Goal: Complete application form

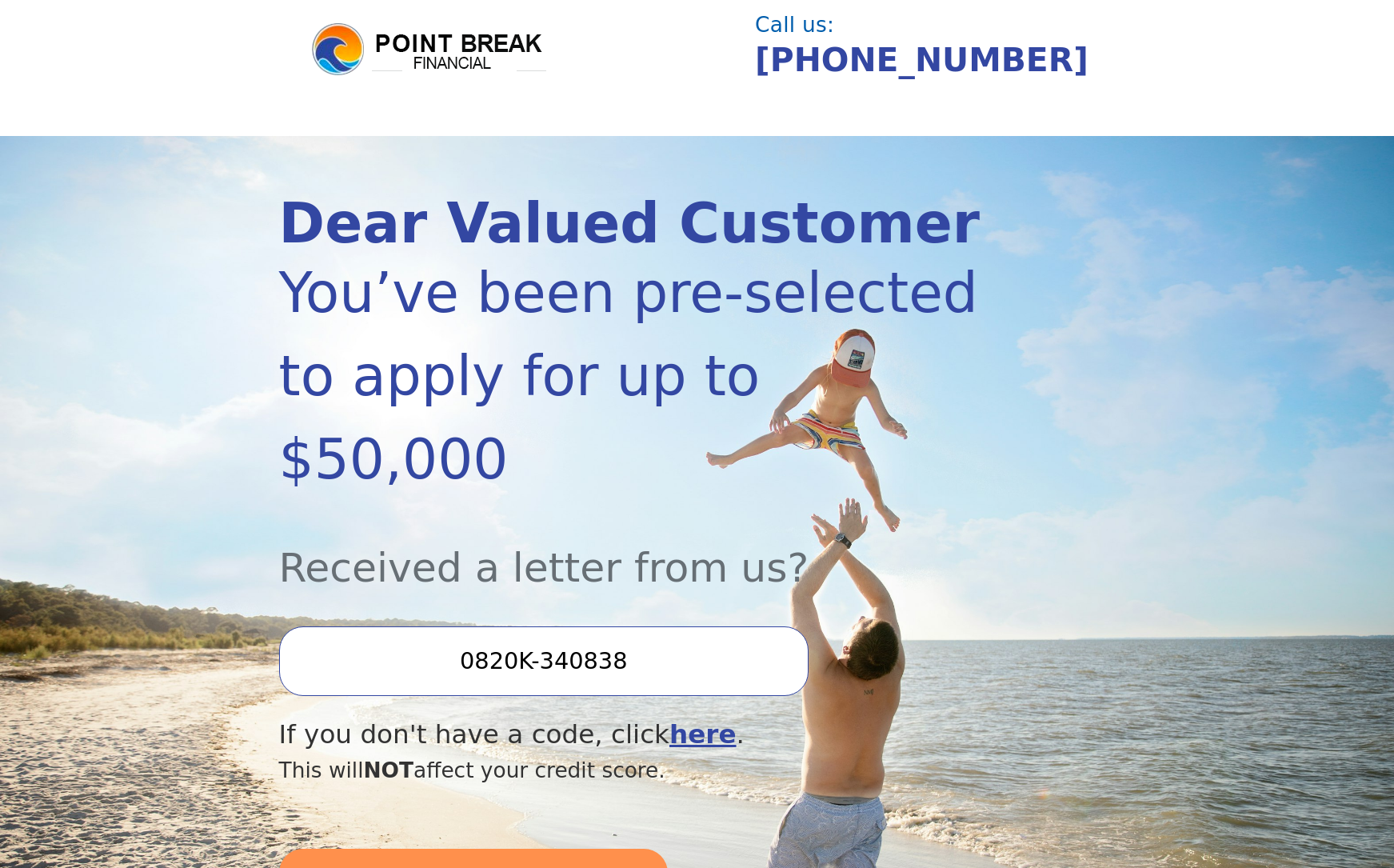
click at [465, 626] on input "0820K-340838" at bounding box center [543, 661] width 529 height 69
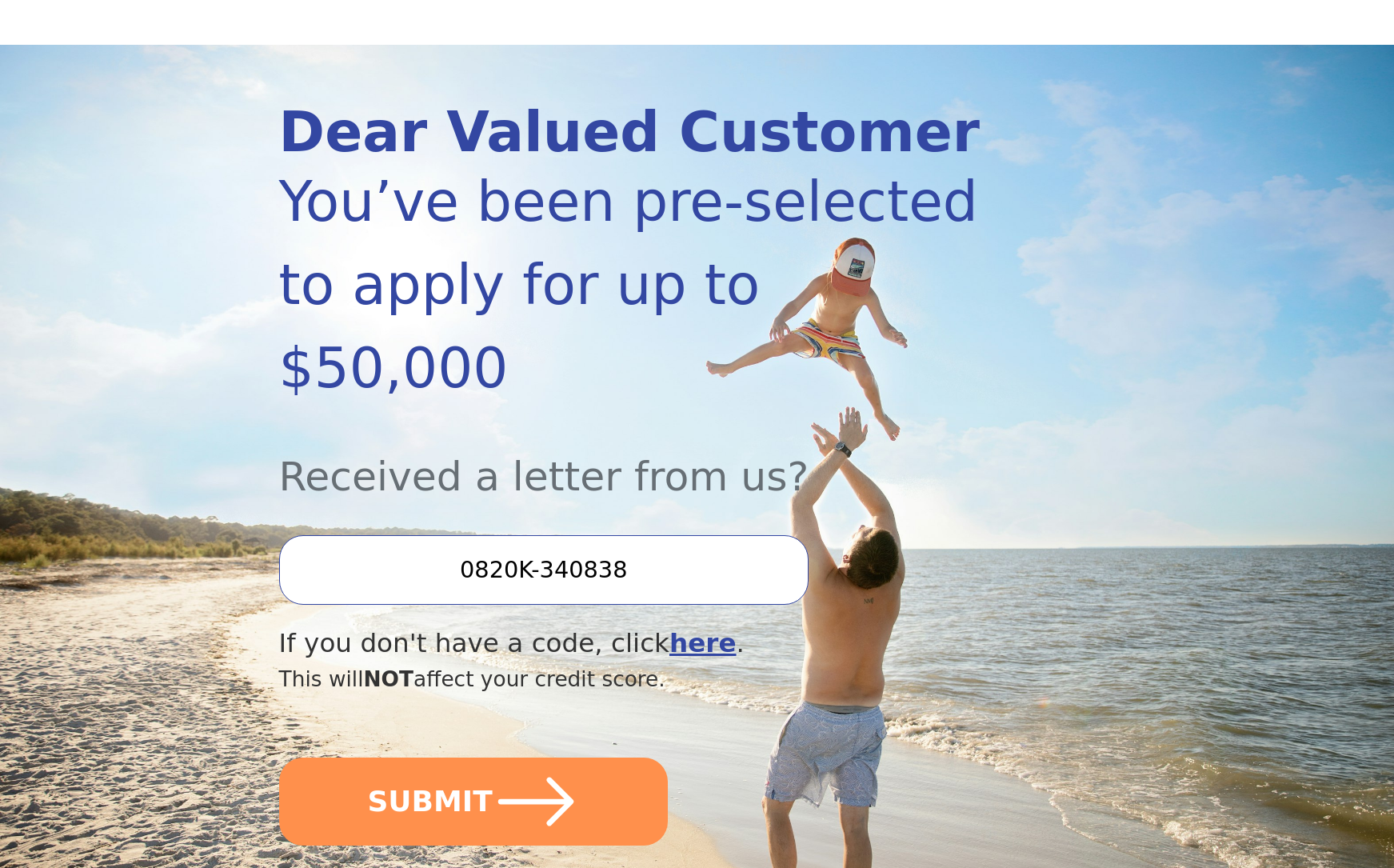
scroll to position [128, 1]
click at [710, 535] on input "0820K-340838" at bounding box center [543, 570] width 529 height 69
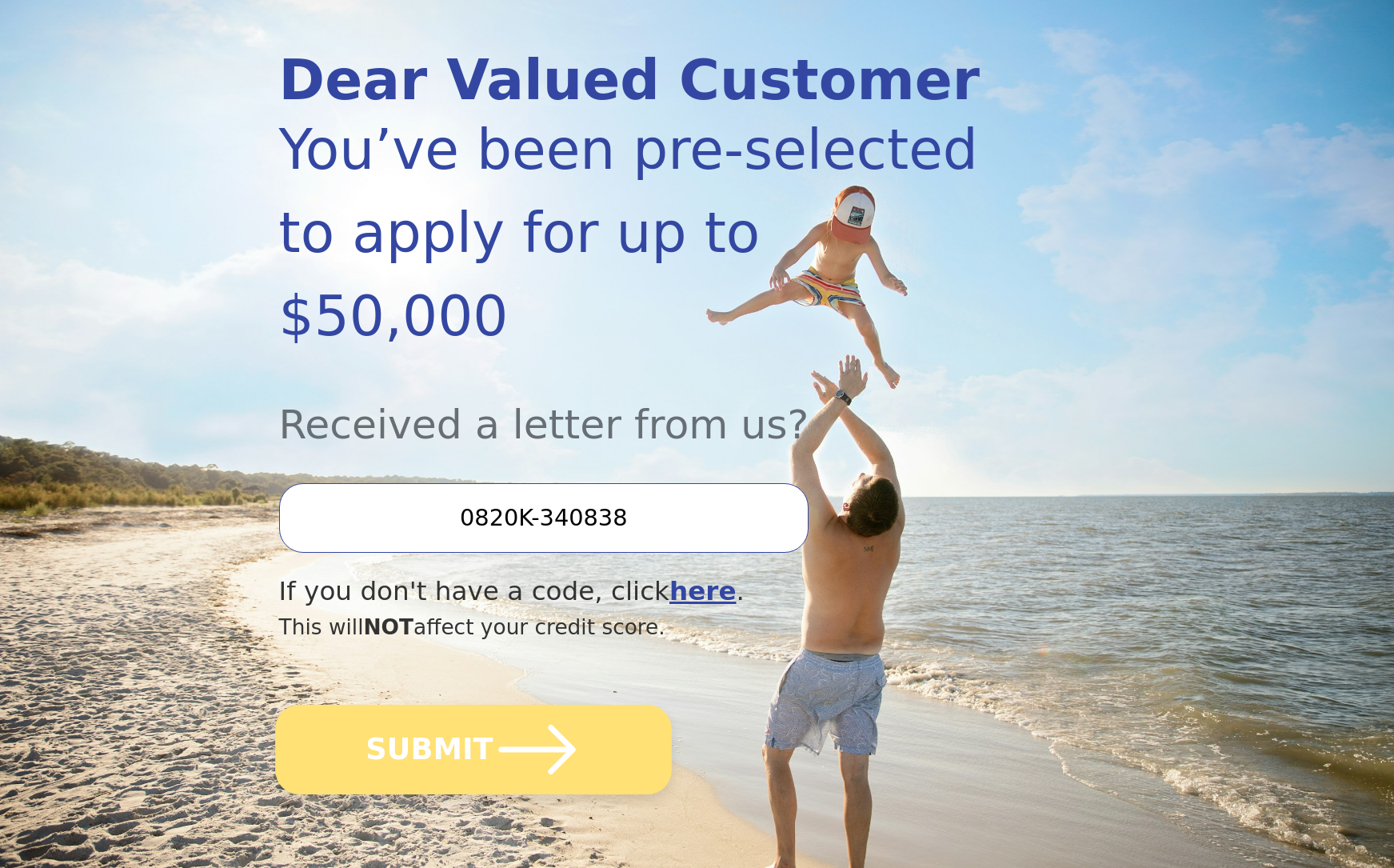
scroll to position [181, 0]
click at [478, 703] on button "SUBMIT" at bounding box center [474, 748] width 397 height 89
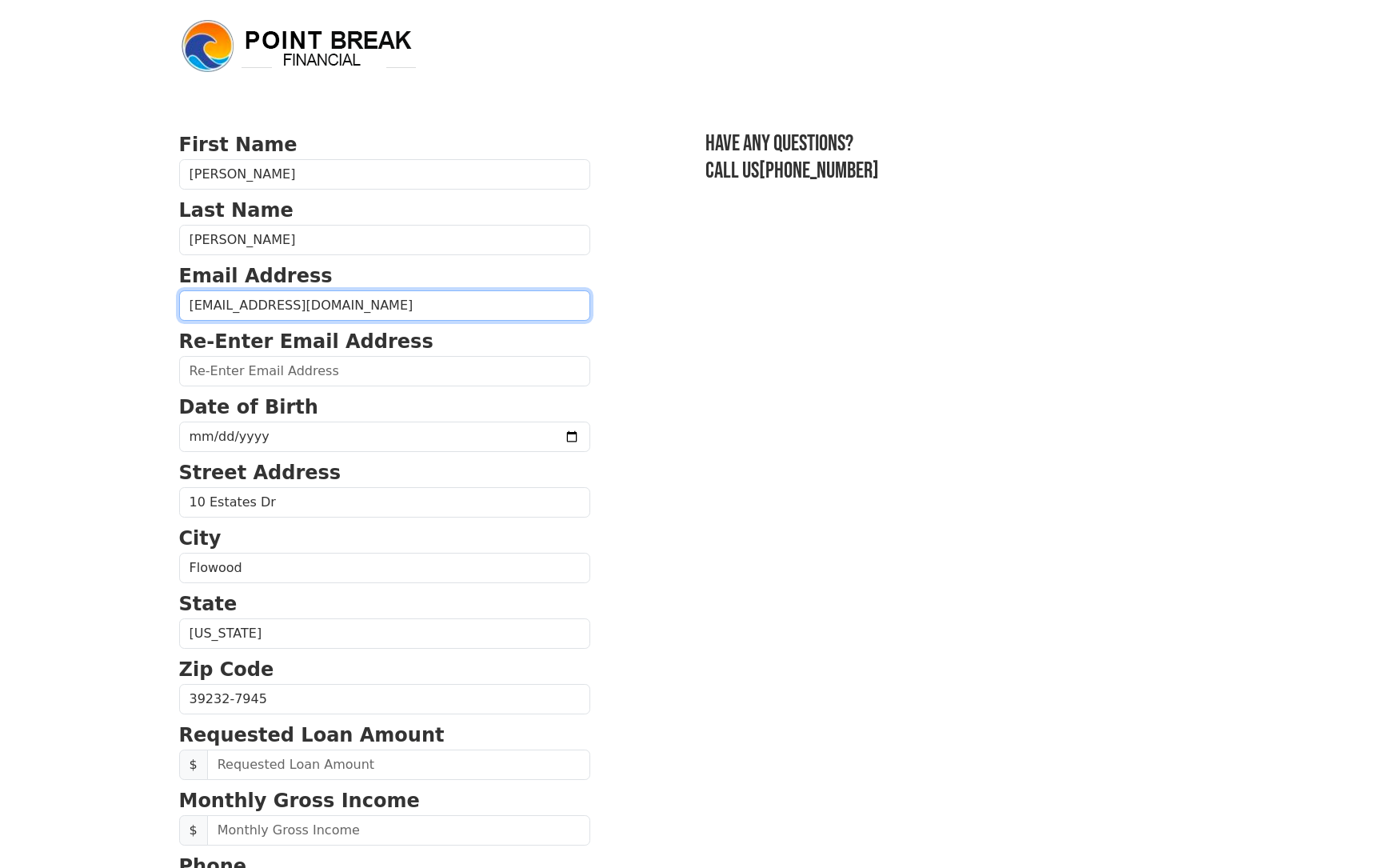
type input "[EMAIL_ADDRESS][DOMAIN_NAME]"
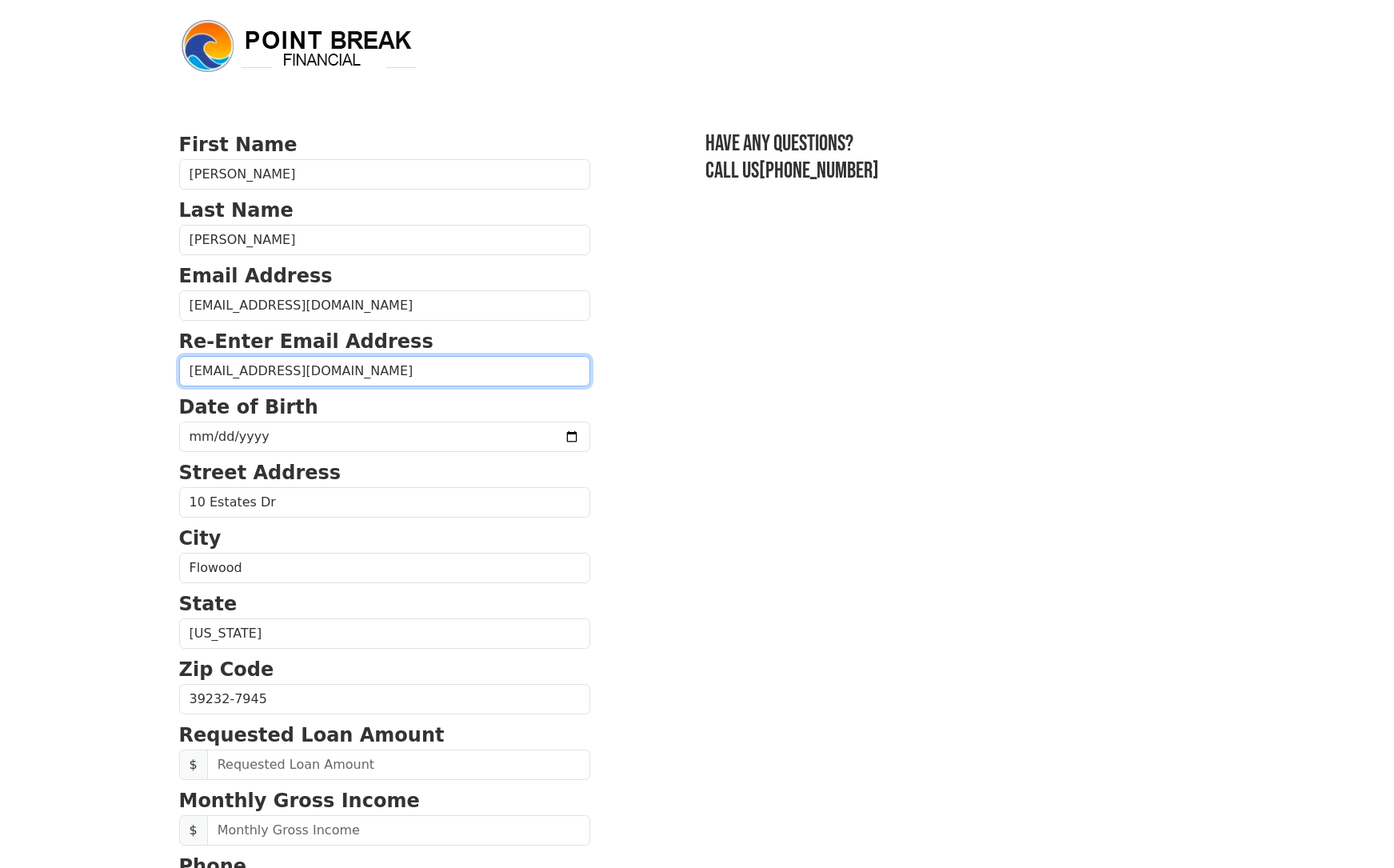
type input "[EMAIL_ADDRESS][DOMAIN_NAME]"
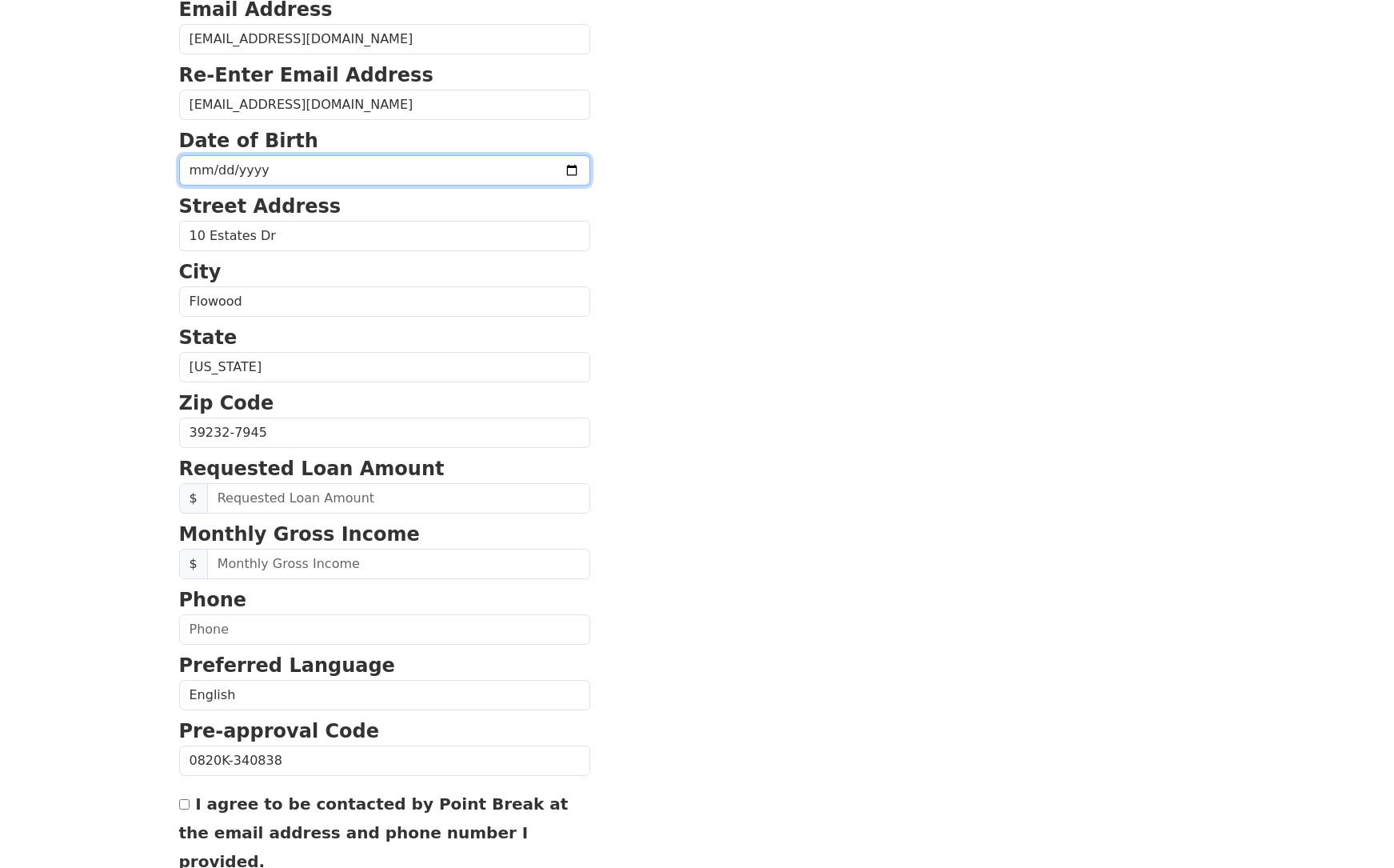
scroll to position [266, 1]
type input "[DATE]"
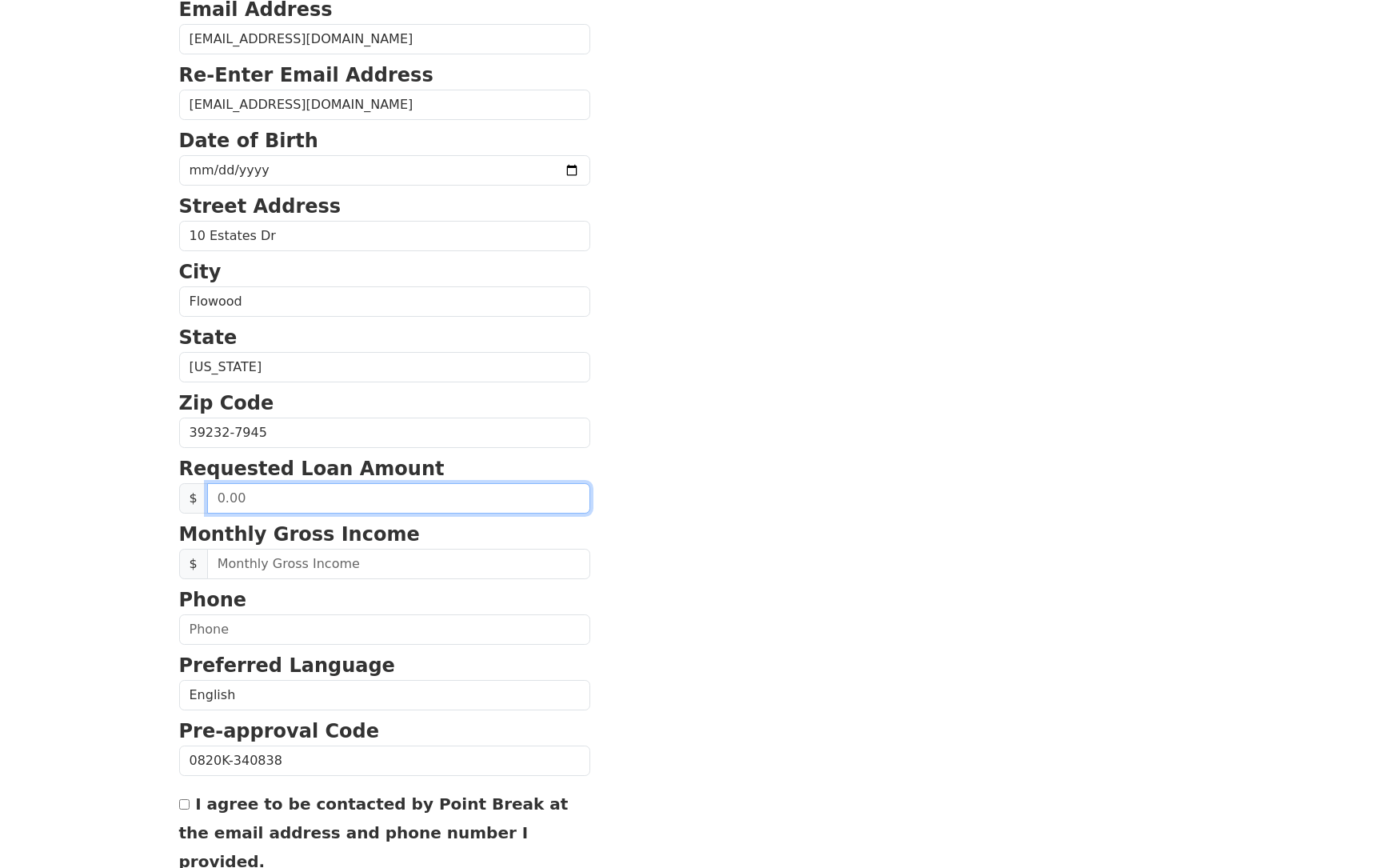
click at [273, 495] on input "text" at bounding box center [398, 498] width 383 height 30
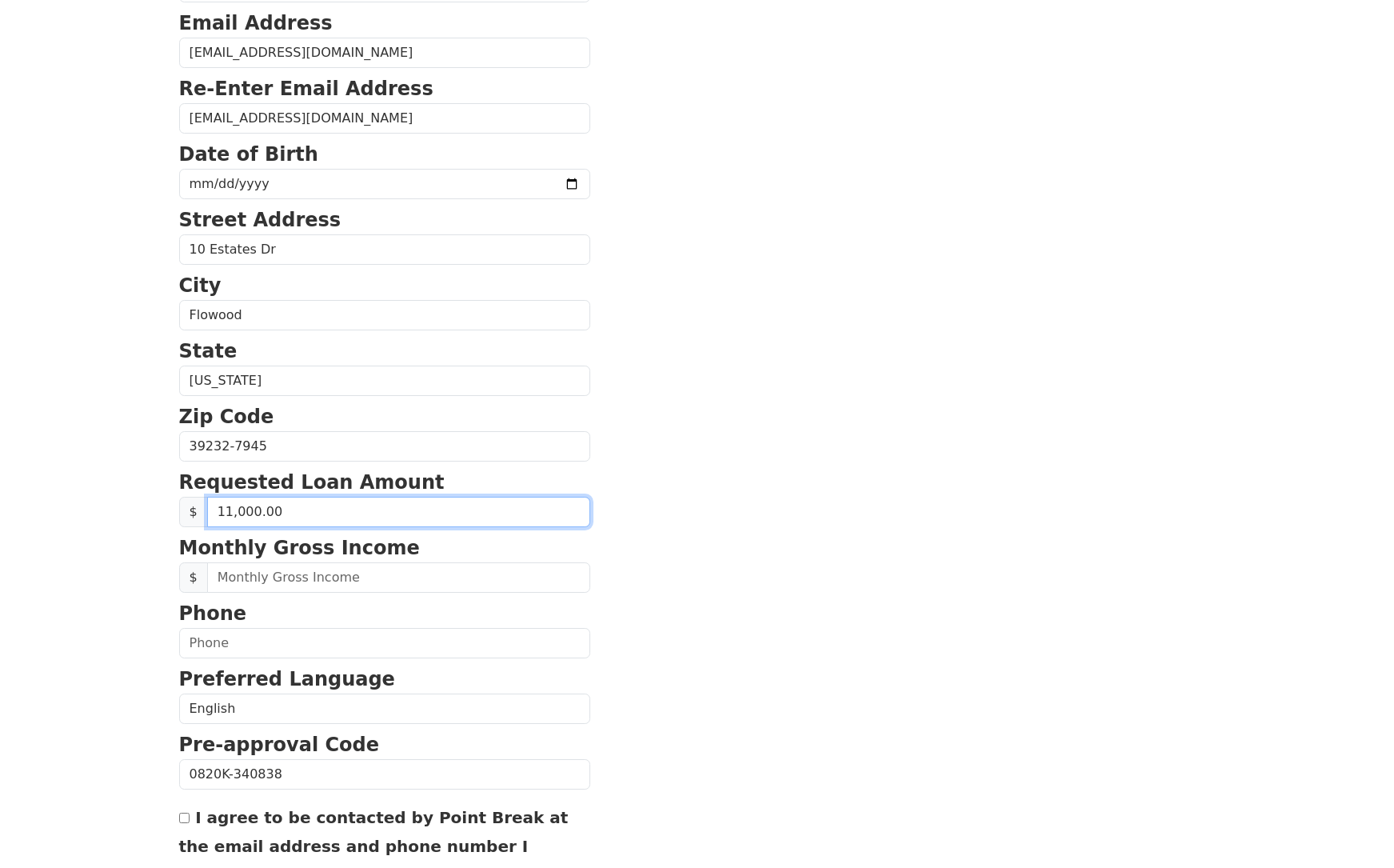
scroll to position [253, 1]
click at [228, 512] on input "11,000.00" at bounding box center [398, 511] width 383 height 30
type input "12,000.00"
click at [732, 496] on section "First Name [PERSON_NAME] Last Name [PERSON_NAME] Email Address [EMAIL_ADDRESS][…" at bounding box center [697, 448] width 1036 height 1141
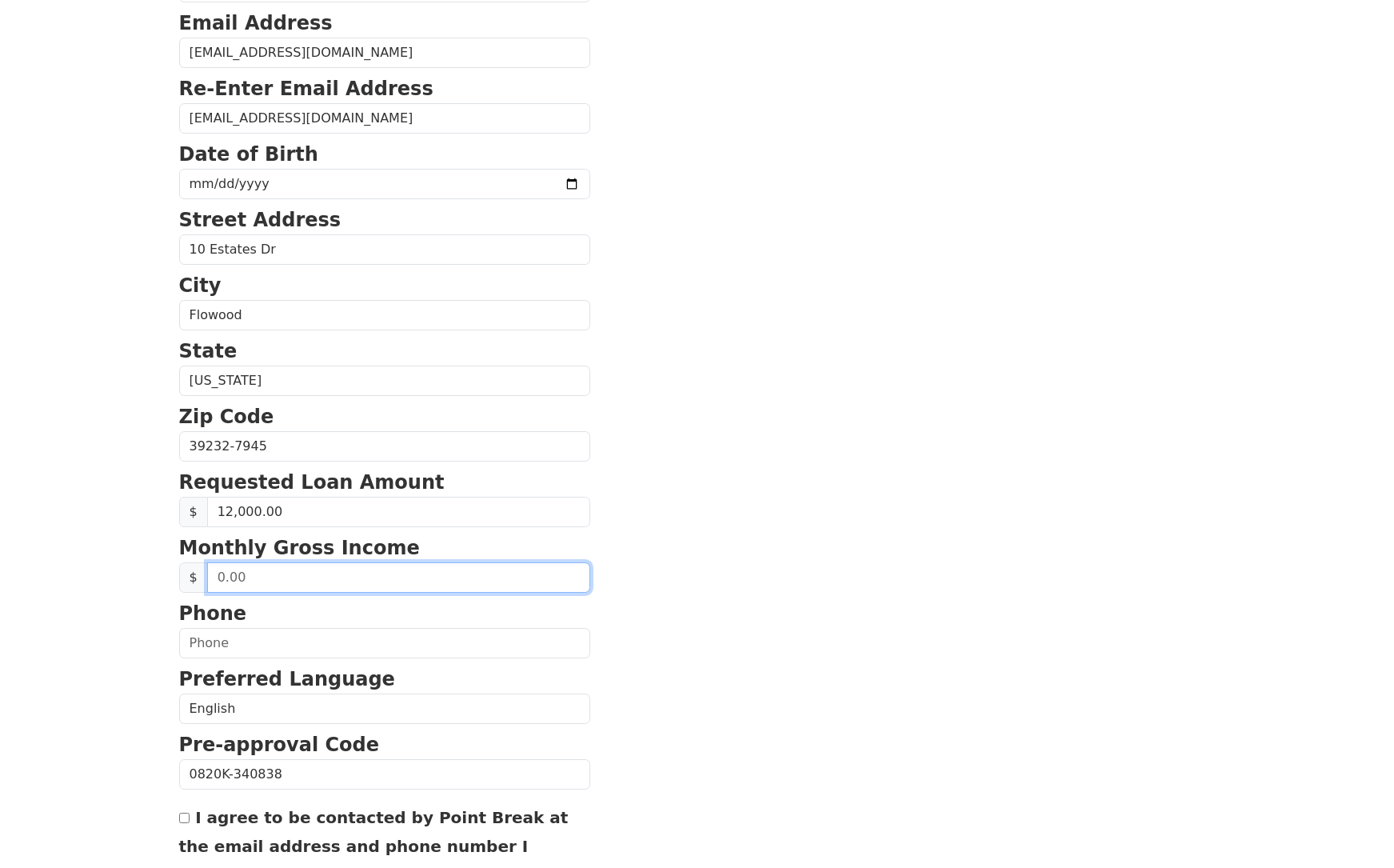
click at [310, 578] on input "text" at bounding box center [398, 577] width 383 height 30
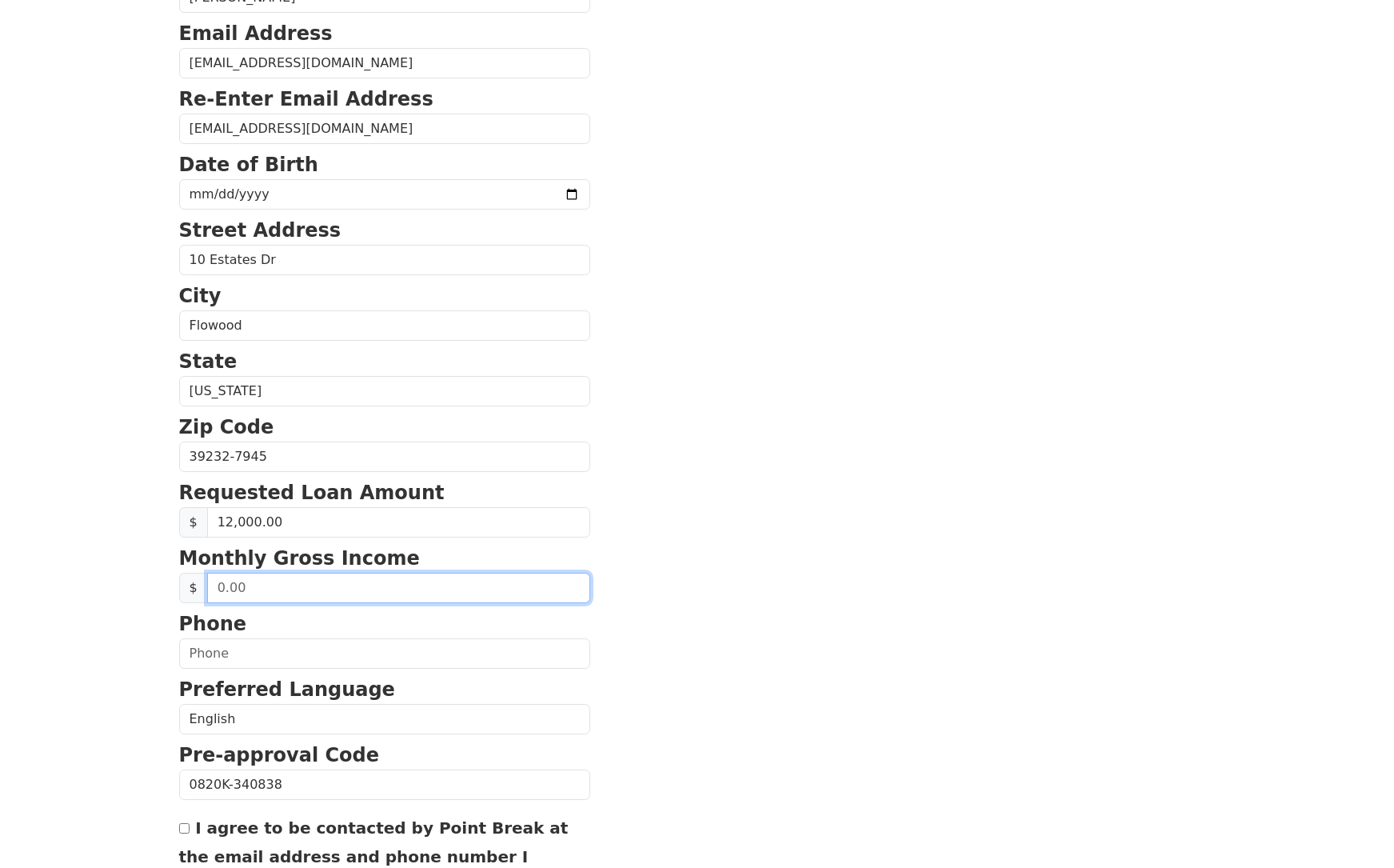
scroll to position [240, 0]
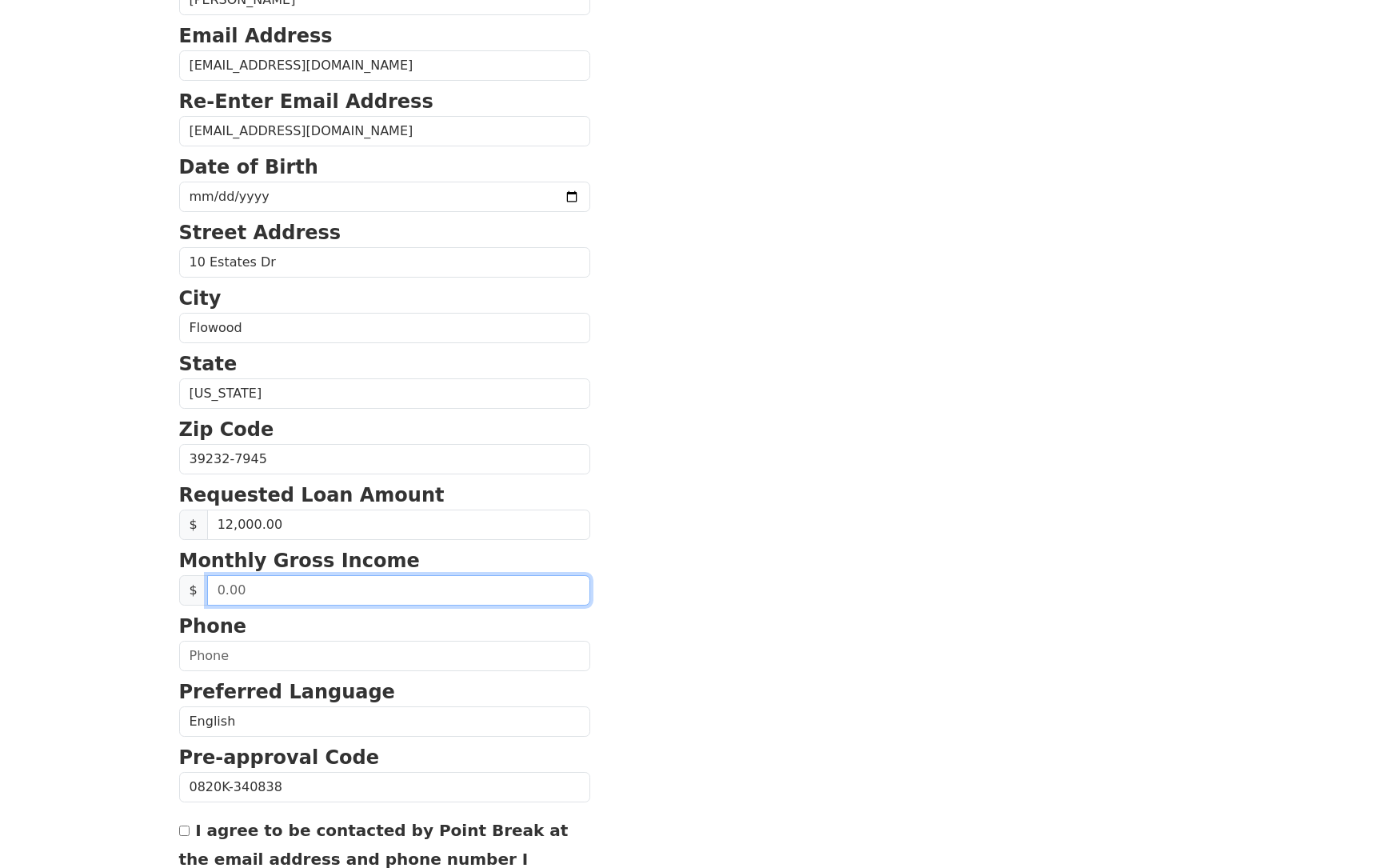
click at [179, 587] on div "$" at bounding box center [384, 590] width 412 height 30
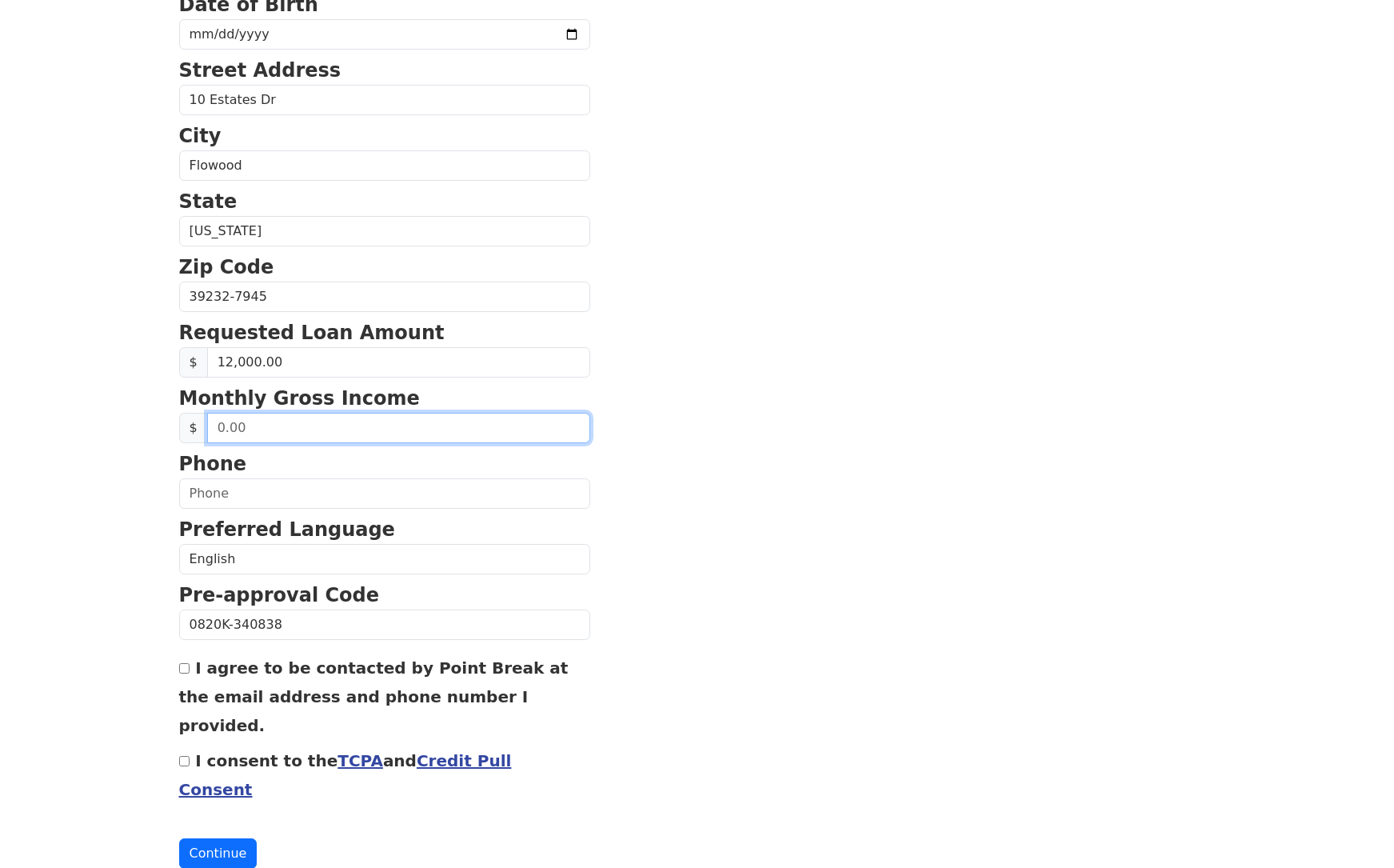
scroll to position [403, 0]
drag, startPoint x: 264, startPoint y: 427, endPoint x: 154, endPoint y: 426, distance: 110.0
click at [154, 426] on body "First Name [PERSON_NAME] Last Name [PERSON_NAME] Email Address [EMAIL_ADDRESS][…" at bounding box center [697, 31] width 1394 height 868
click at [187, 670] on input "I agree to be contacted by Point Break at the email address and phone number I …" at bounding box center [184, 668] width 11 height 11
checkbox input "true"
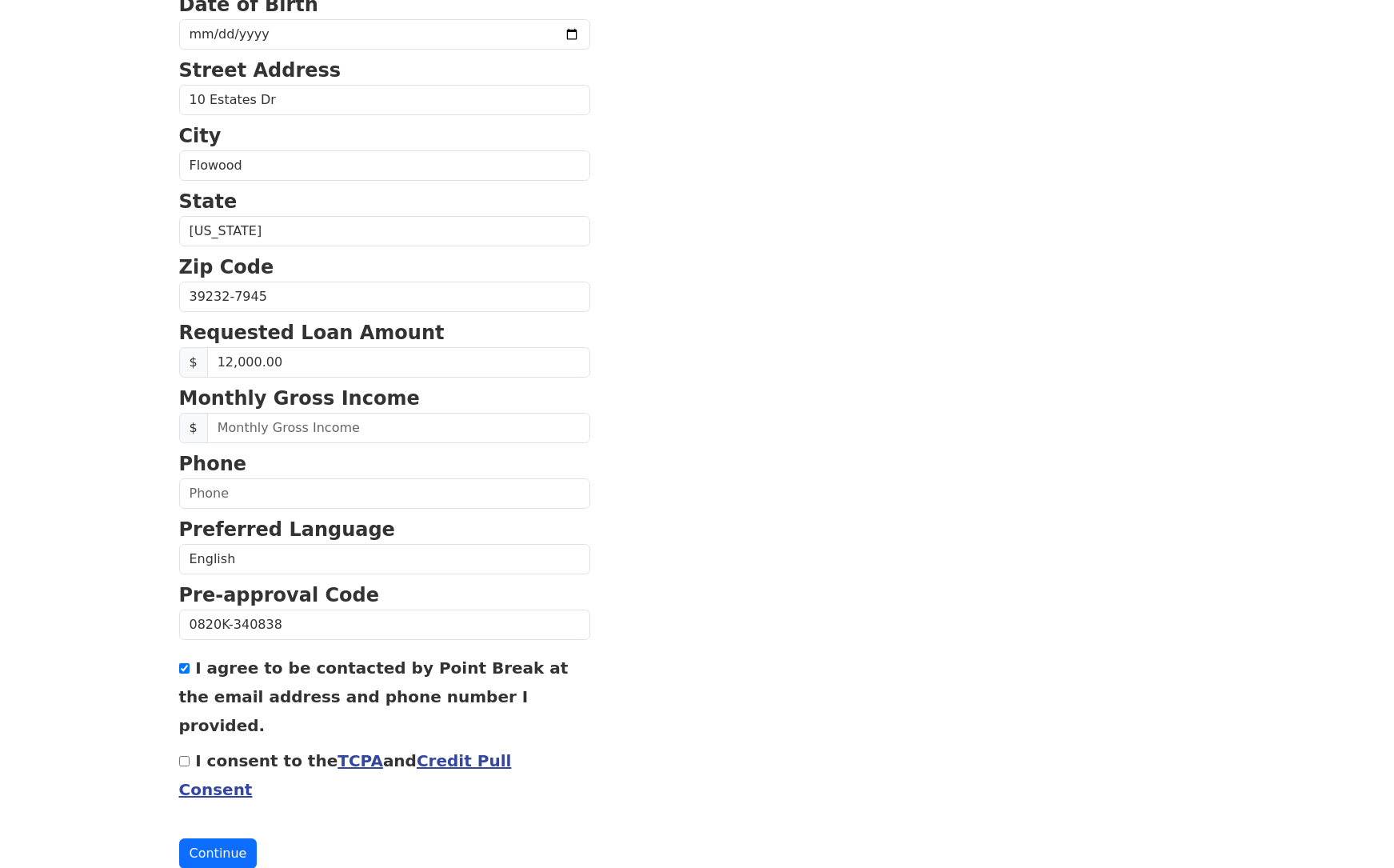
click at [179, 756] on input "I consent to the TCPA and Credit Pull Consent" at bounding box center [184, 761] width 11 height 11
checkbox input "true"
click at [307, 426] on input "text" at bounding box center [398, 427] width 383 height 30
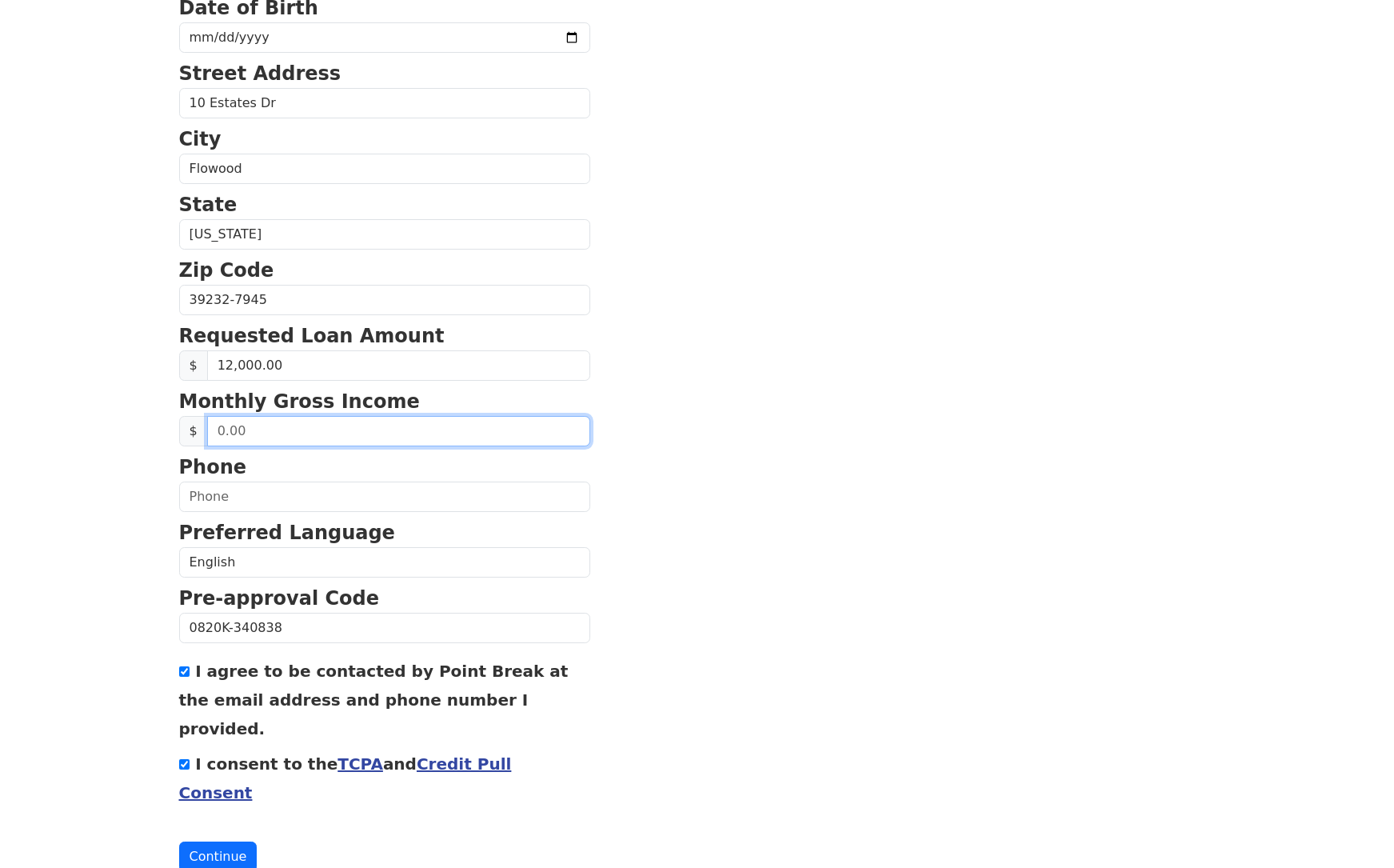
drag, startPoint x: 302, startPoint y: 434, endPoint x: 129, endPoint y: 426, distance: 173.2
click at [129, 426] on body "First Name [PERSON_NAME] Last Name [PERSON_NAME] Email Address [EMAIL_ADDRESS][…" at bounding box center [697, 35] width 1394 height 868
click at [413, 440] on input "6,500.00" at bounding box center [398, 431] width 383 height 30
click at [232, 430] on input "6,500.00" at bounding box center [398, 431] width 383 height 30
click at [301, 433] on input "6,500.00" at bounding box center [398, 431] width 383 height 30
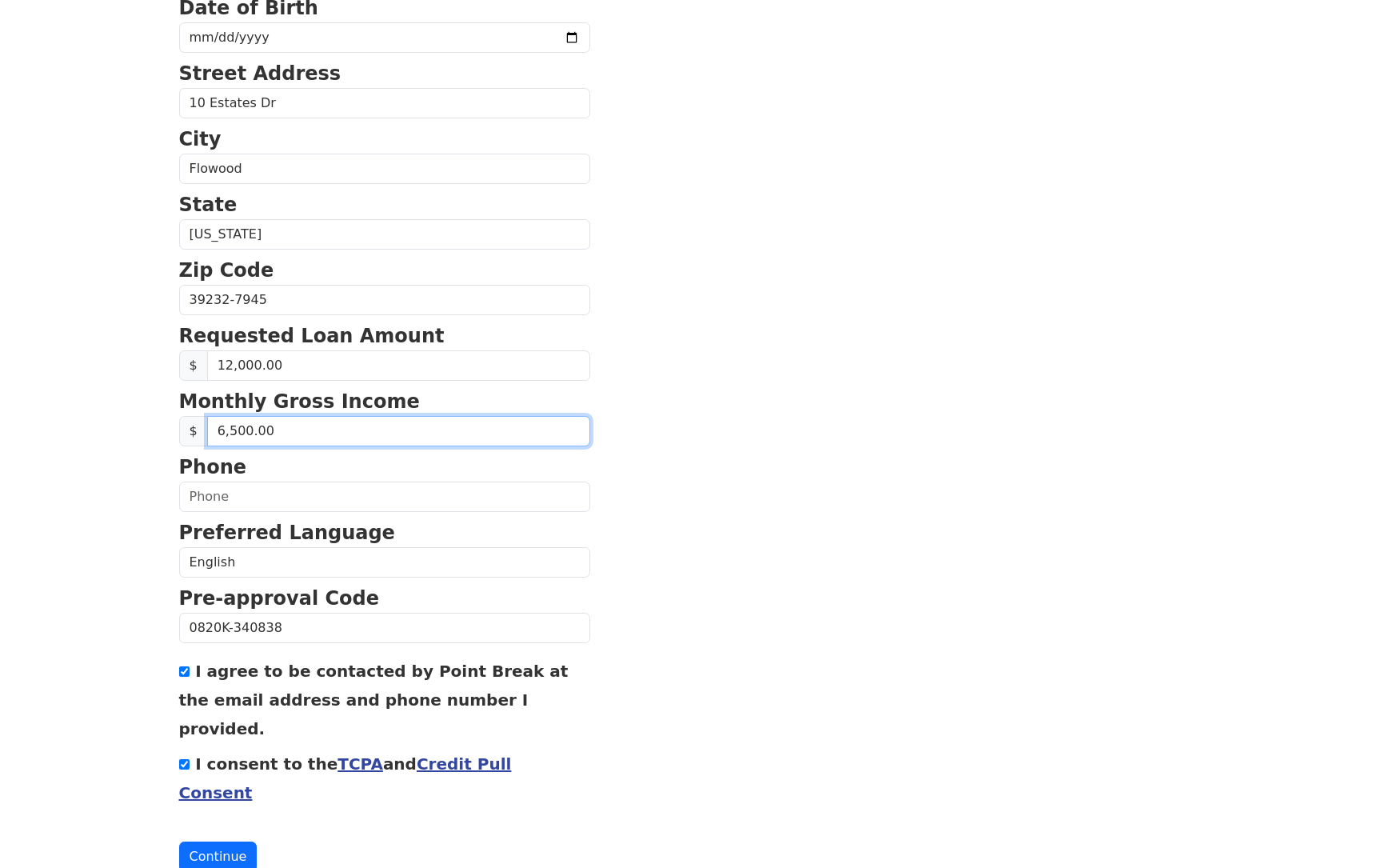
drag, startPoint x: 303, startPoint y: 432, endPoint x: 127, endPoint y: 427, distance: 176.1
click at [127, 427] on body "First Name [PERSON_NAME] Last Name [PERSON_NAME] Email Address [EMAIL_ADDRESS][…" at bounding box center [697, 35] width 1394 height 868
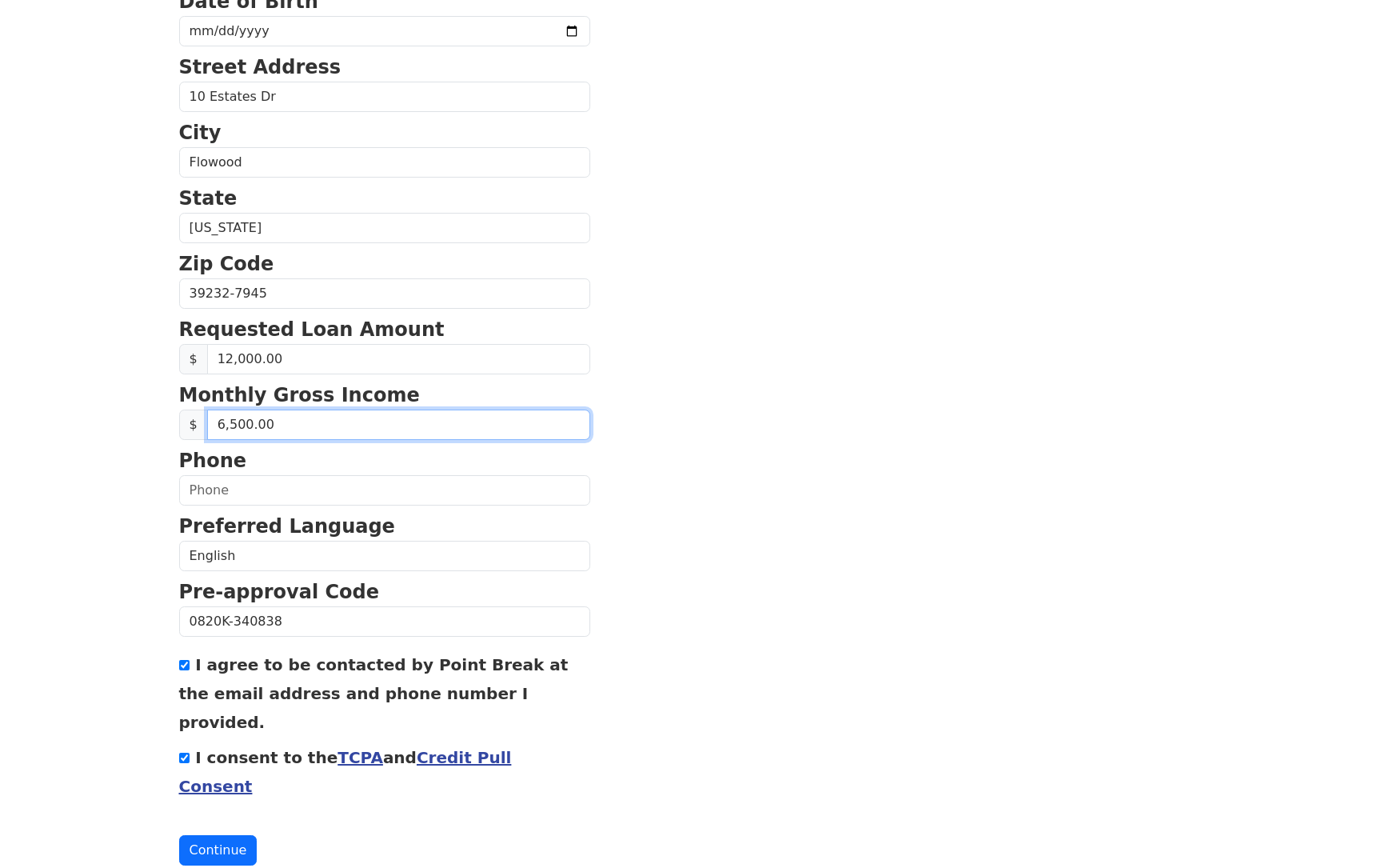
scroll to position [404, 0]
type input "6,925.00"
click at [869, 394] on section "First Name [PERSON_NAME] Last Name [PERSON_NAME] Email Address [EMAIL_ADDRESS][…" at bounding box center [697, 296] width 1036 height 1141
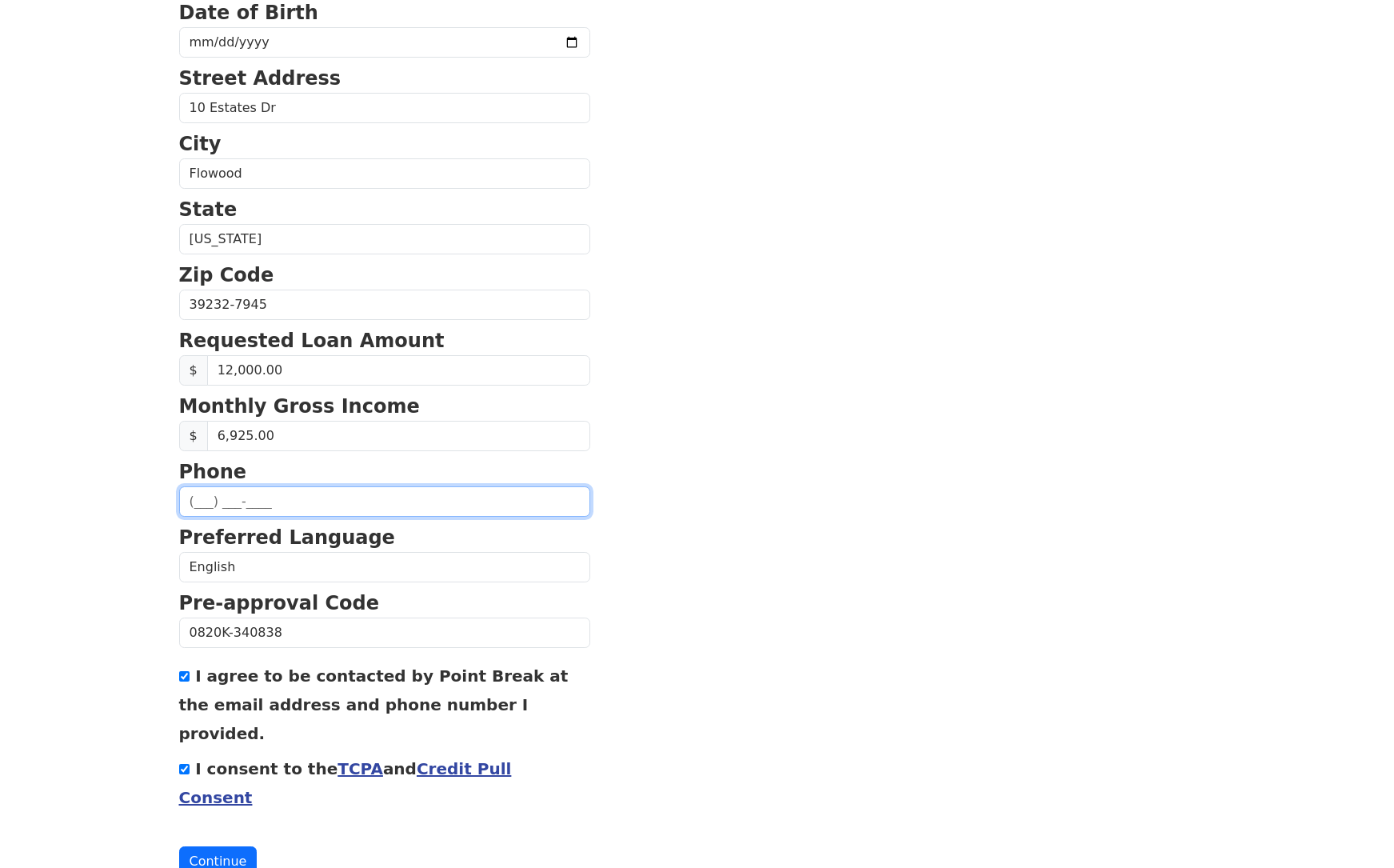
scroll to position [396, 0]
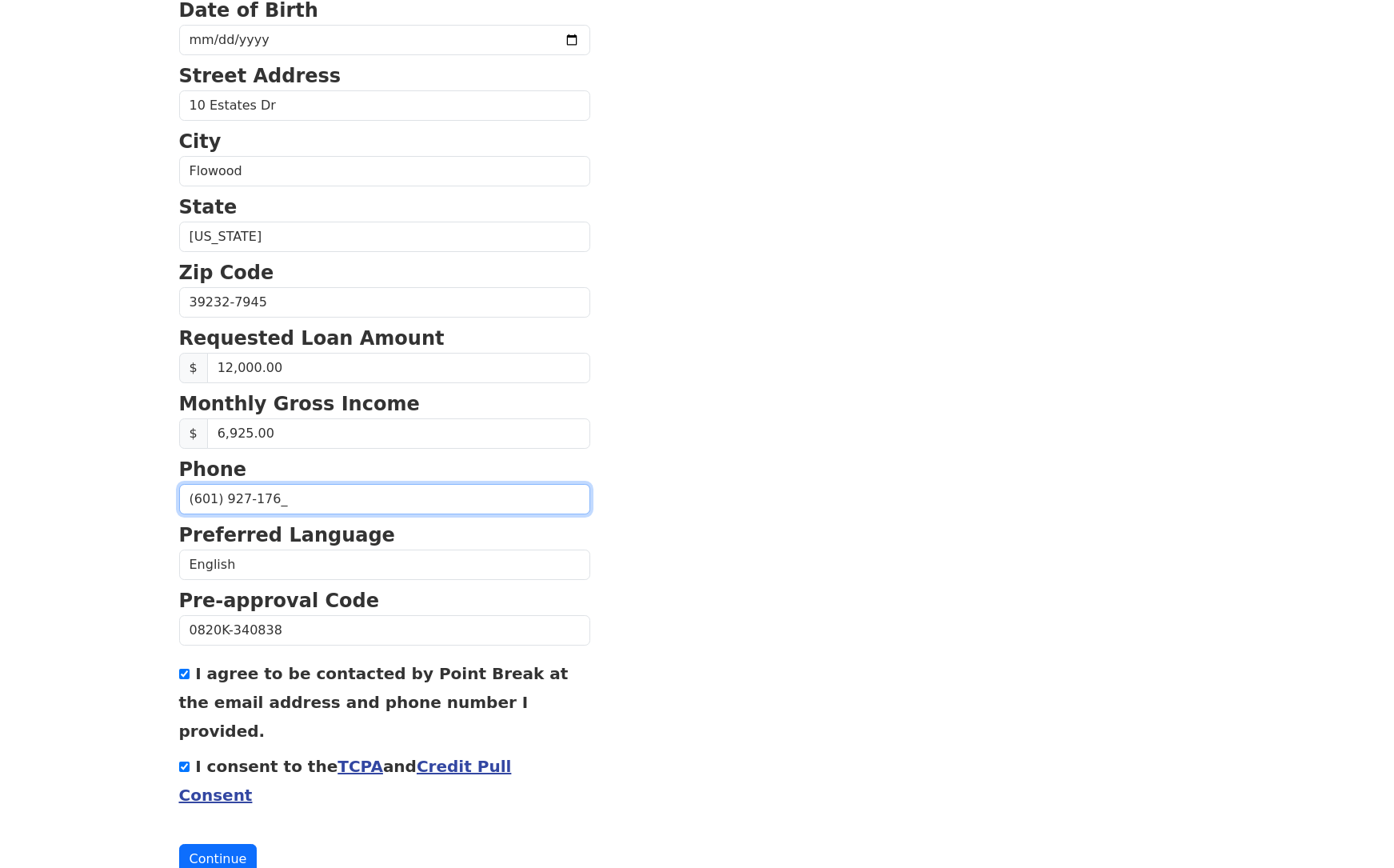
type input "[PHONE_NUMBER]"
click at [808, 487] on section "First Name [PERSON_NAME] Last Name [PERSON_NAME] Email Address [EMAIL_ADDRESS][…" at bounding box center [697, 303] width 1036 height 1141
click at [77, 471] on html "First Name [PERSON_NAME] Last Name [PERSON_NAME] Email Address [EMAIL_ADDRESS][…" at bounding box center [697, 37] width 1394 height 868
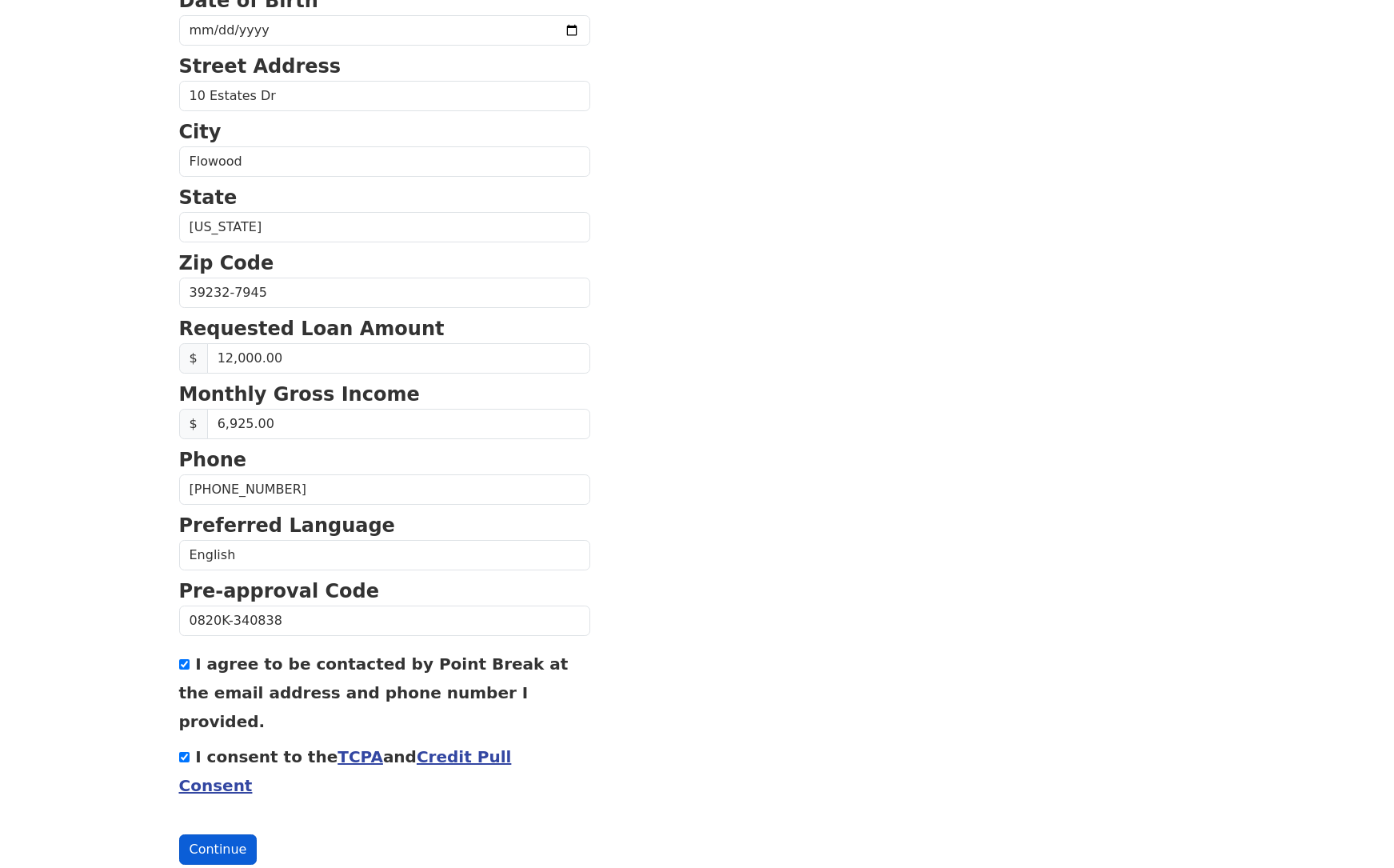
scroll to position [404, 0]
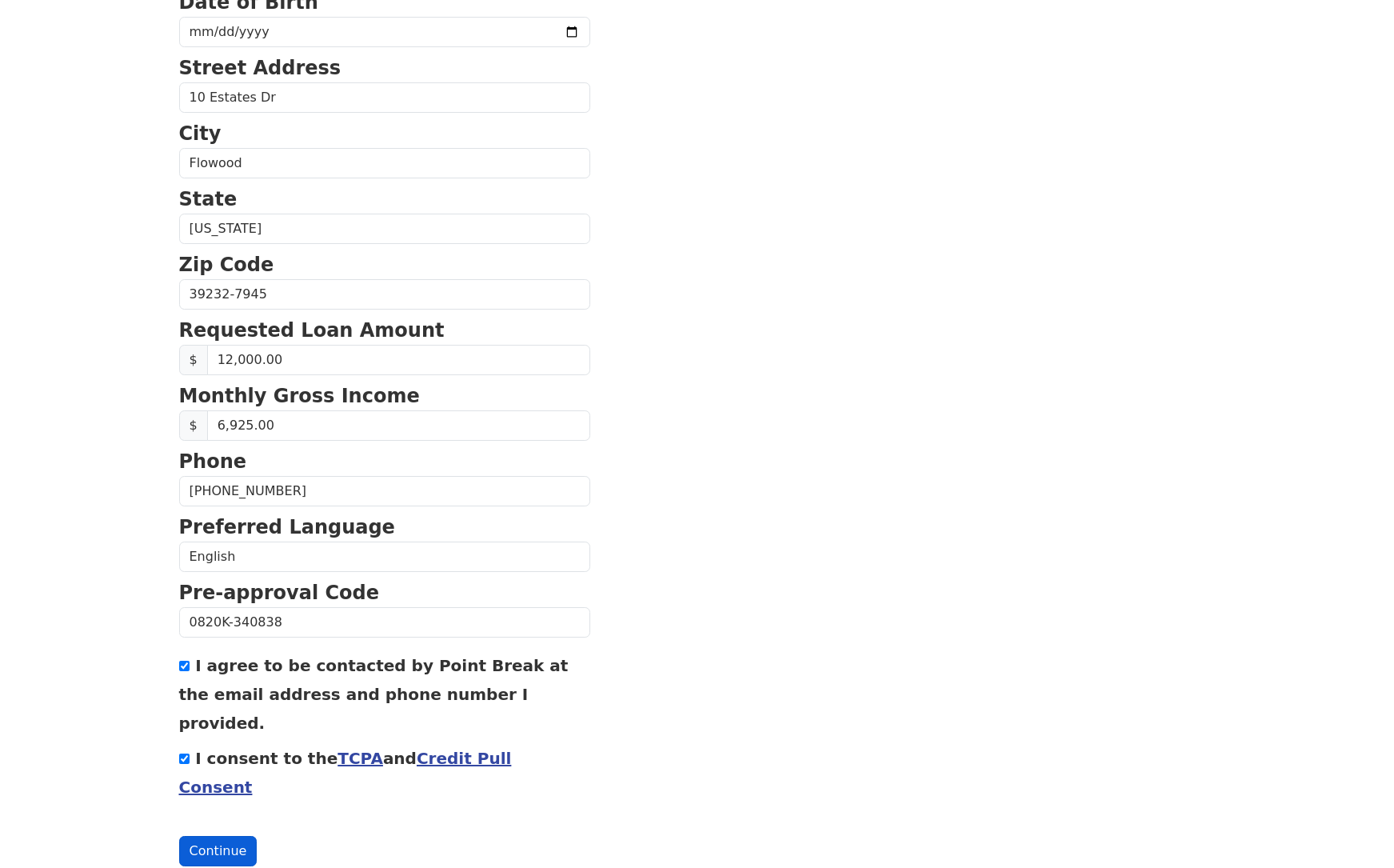
click at [212, 836] on button "Continue" at bounding box center [218, 851] width 79 height 30
